Goal: Task Accomplishment & Management: Manage account settings

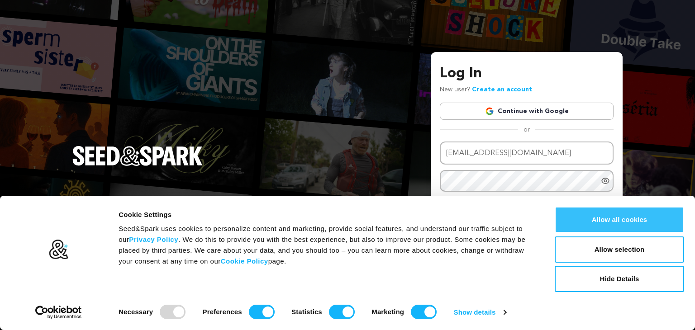
click at [633, 219] on button "Allow all cookies" at bounding box center [619, 220] width 129 height 26
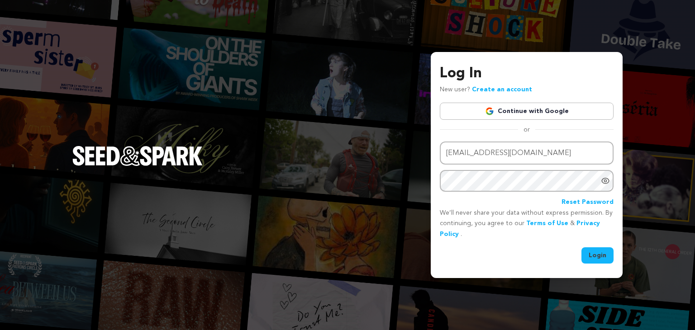
click at [532, 108] on link "Continue with Google" at bounding box center [527, 111] width 174 height 17
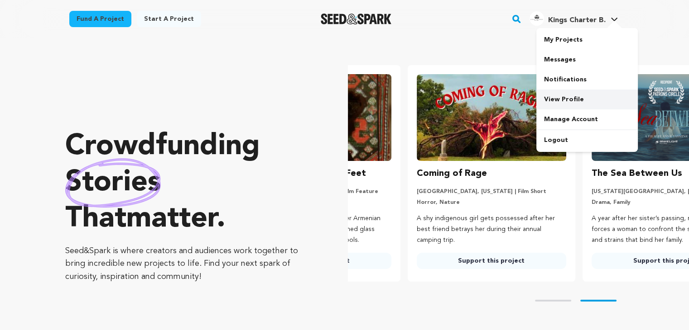
scroll to position [0, 182]
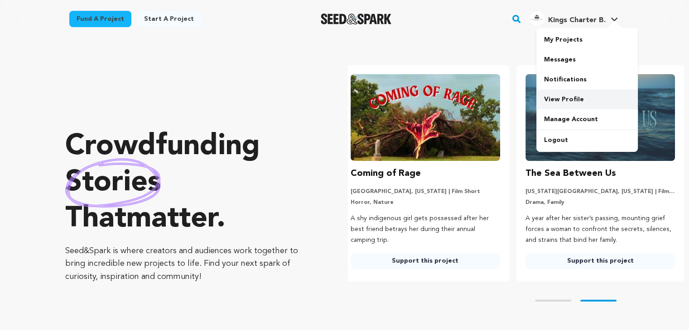
click at [589, 101] on link "View Profile" at bounding box center [586, 100] width 101 height 20
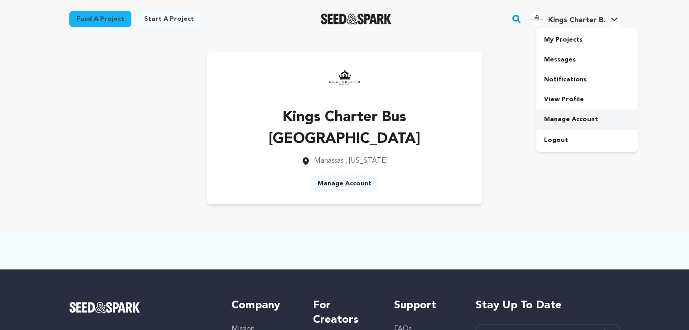
click at [584, 120] on link "Manage Account" at bounding box center [586, 120] width 101 height 20
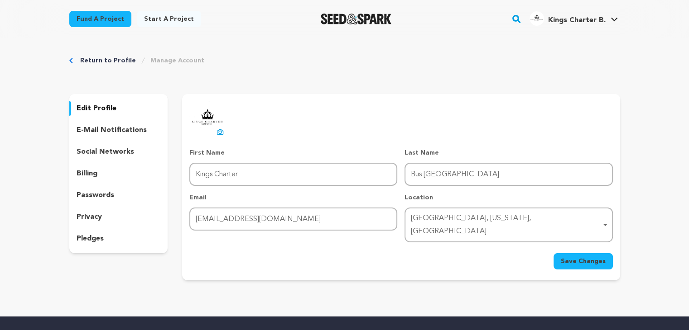
click at [91, 110] on p "edit profile" at bounding box center [97, 108] width 40 height 11
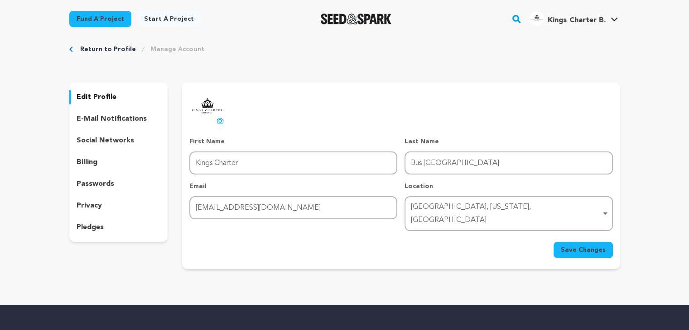
scroll to position [9, 0]
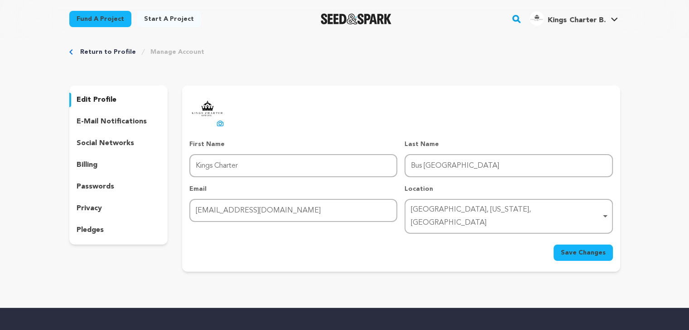
click at [114, 143] on p "social networks" at bounding box center [105, 143] width 57 height 11
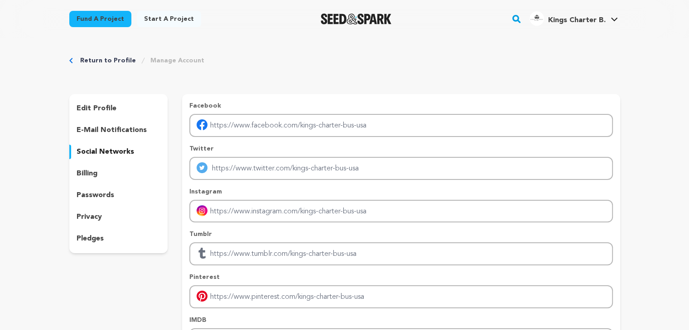
click at [101, 105] on p "edit profile" at bounding box center [97, 108] width 40 height 11
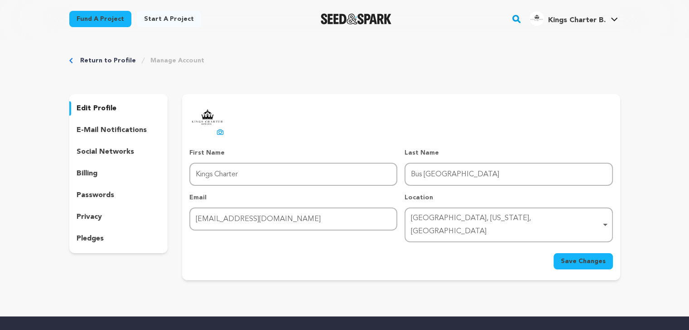
click at [173, 58] on link "Manage Account" at bounding box center [177, 60] width 54 height 9
click at [185, 62] on link "Manage Account" at bounding box center [177, 60] width 54 height 9
click at [581, 14] on div "Kings Charter B." at bounding box center [567, 18] width 76 height 14
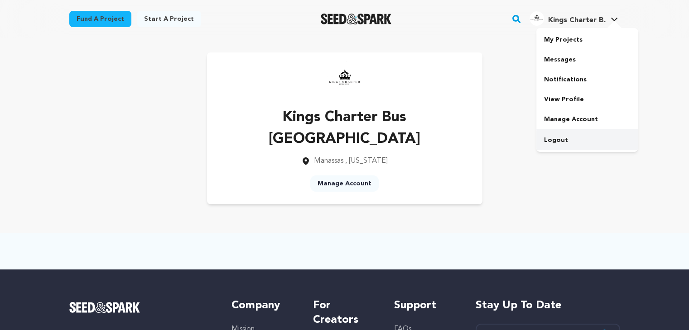
click at [588, 143] on link "Logout" at bounding box center [586, 140] width 101 height 20
